Goal: Information Seeking & Learning: Learn about a topic

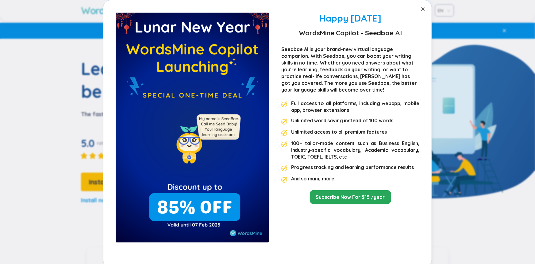
click at [425, 9] on icon "close" at bounding box center [422, 9] width 3 height 4
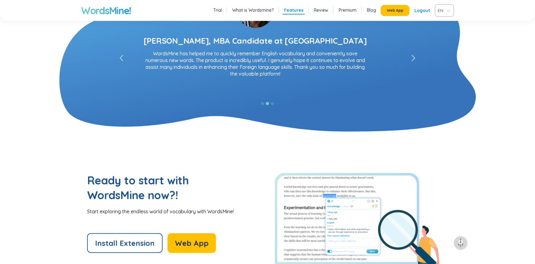
scroll to position [1146, 0]
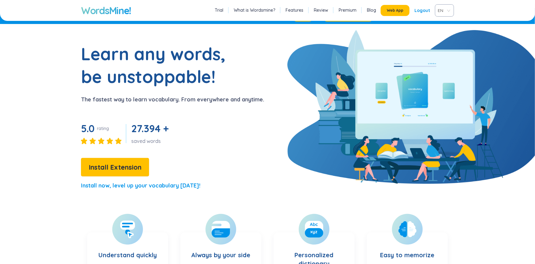
scroll to position [0, 0]
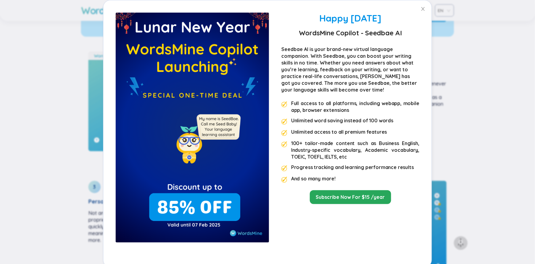
click at [319, 145] on ul "Full access to all platforms, including webapp, mobile app, browser extensions …" at bounding box center [350, 141] width 138 height 83
click at [425, 8] on icon "close" at bounding box center [422, 9] width 3 height 4
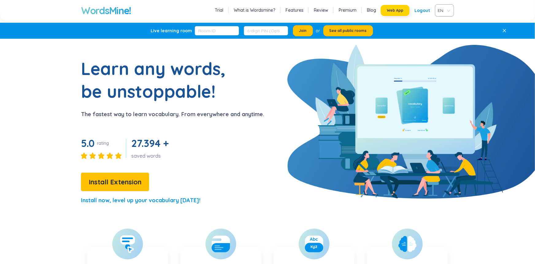
click at [387, 13] on span "Web App" at bounding box center [395, 10] width 17 height 5
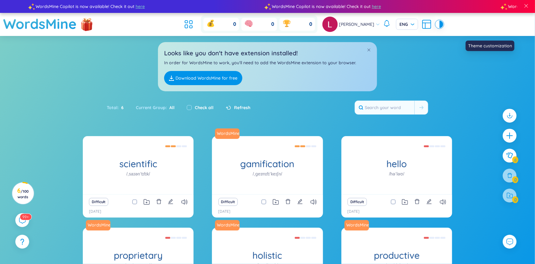
click at [440, 28] on div at bounding box center [438, 24] width 4 height 7
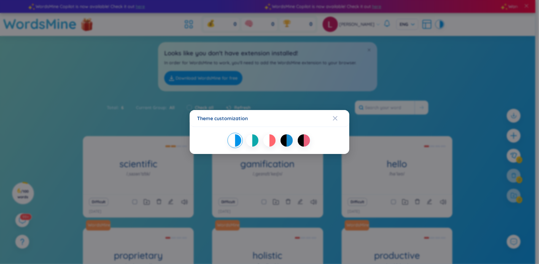
click at [469, 31] on div "Theme customization" at bounding box center [269, 132] width 539 height 264
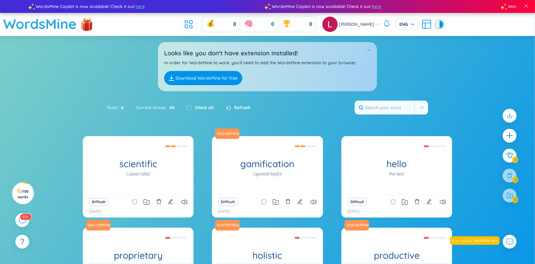
click at [371, 52] on span at bounding box center [369, 50] width 4 height 4
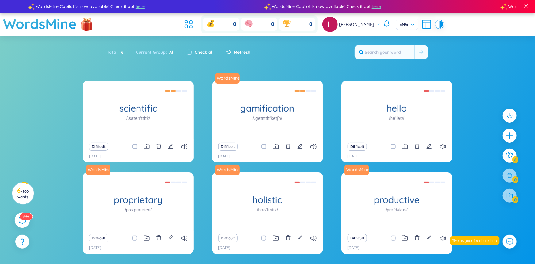
click at [26, 217] on icon at bounding box center [22, 220] width 7 height 7
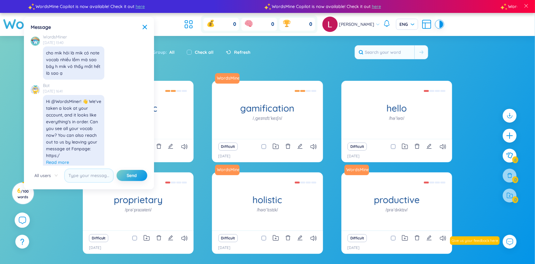
scroll to position [7412, 0]
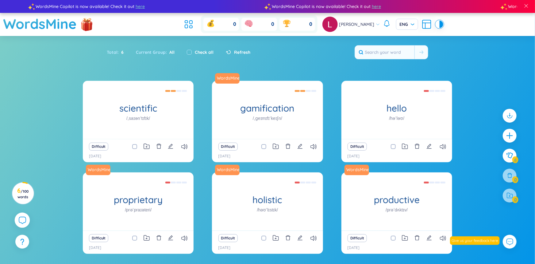
click at [26, 216] on icon at bounding box center [21, 219] width 7 height 7
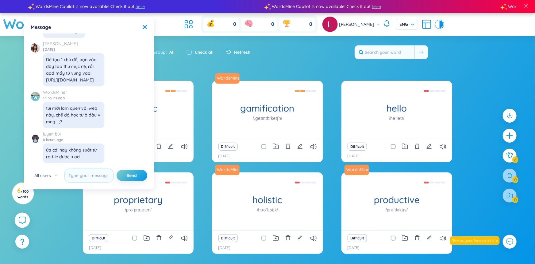
click at [26, 216] on icon at bounding box center [21, 219] width 7 height 7
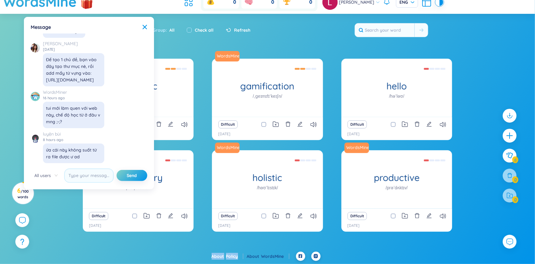
scroll to position [7043, 0]
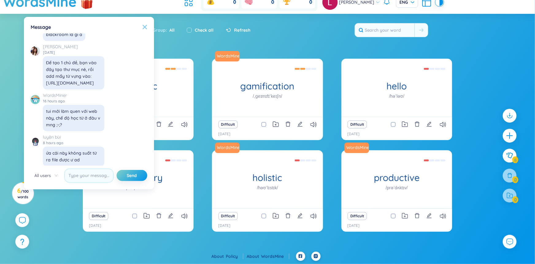
click at [147, 29] on icon at bounding box center [144, 27] width 5 height 5
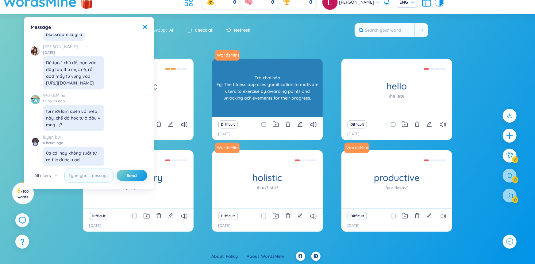
scroll to position [7412, 0]
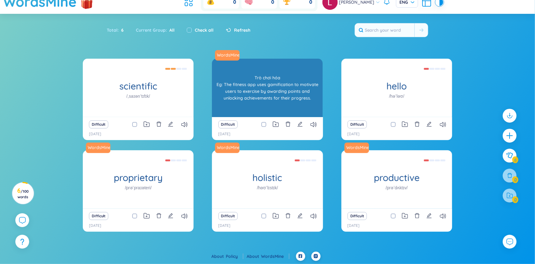
click at [262, 115] on div "Trò chơi hóa Eg: The fitness app uses gamification to motivate users to exercis…" at bounding box center [267, 87] width 105 height 55
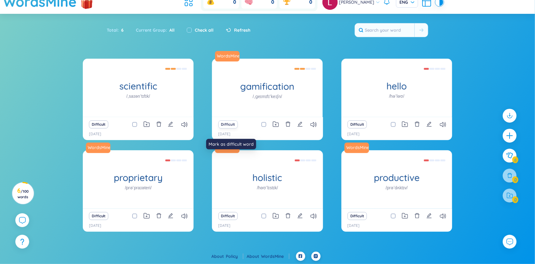
click at [234, 128] on button "Difficult" at bounding box center [227, 124] width 19 height 8
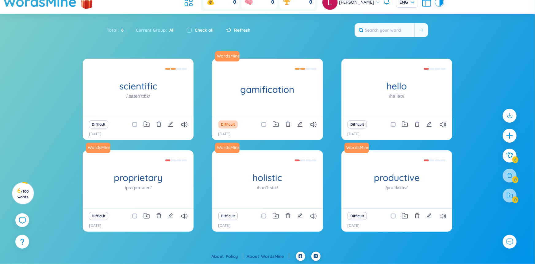
scroll to position [78, 0]
